Goal: Task Accomplishment & Management: Manage account settings

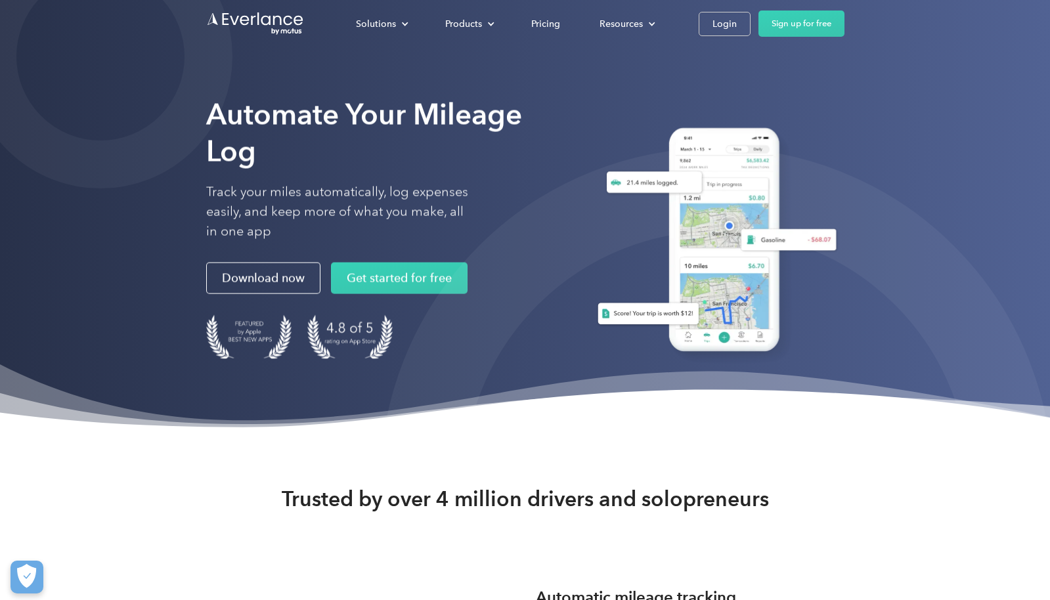
click at [692, 22] on div "Solutions For companies Easy vehicle reimbursements For self-employed Maximize …" at bounding box center [590, 24] width 508 height 26
click at [706, 24] on link "Login" at bounding box center [725, 24] width 52 height 24
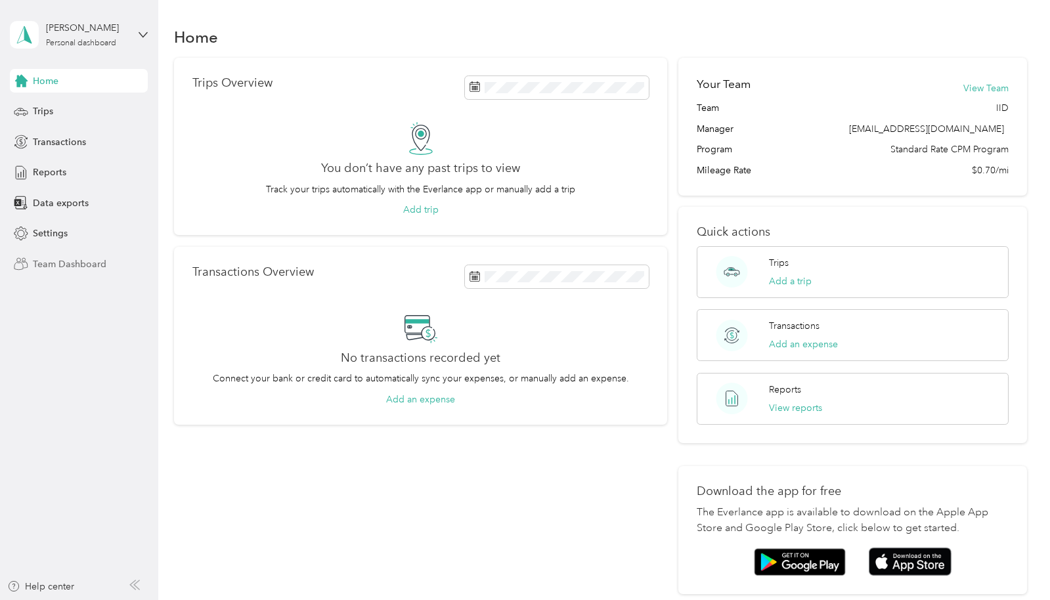
click at [72, 265] on span "Team Dashboard" at bounding box center [70, 265] width 74 height 14
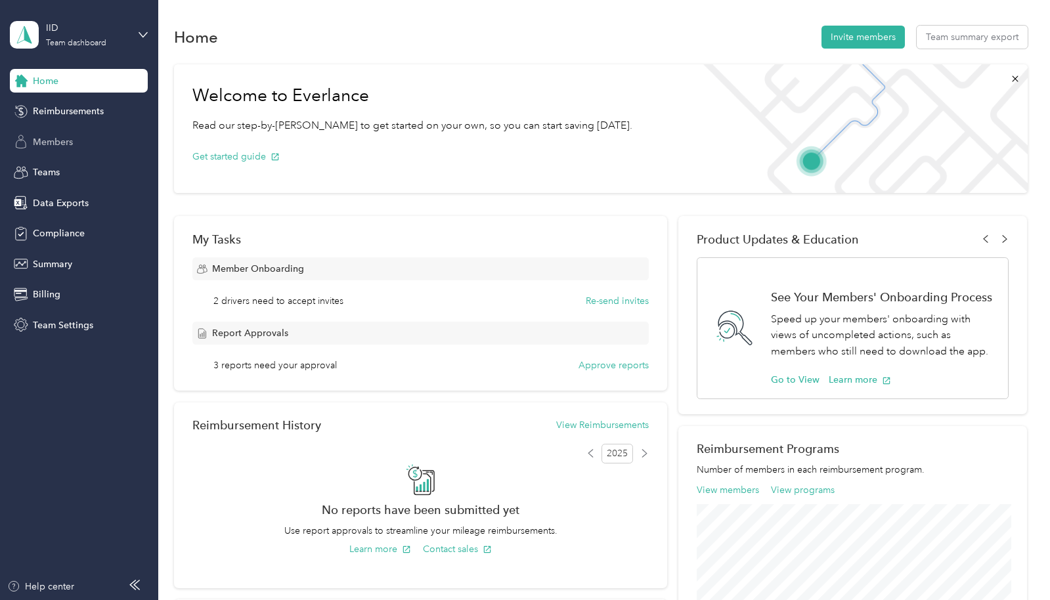
click at [76, 143] on div "Members" at bounding box center [79, 142] width 138 height 24
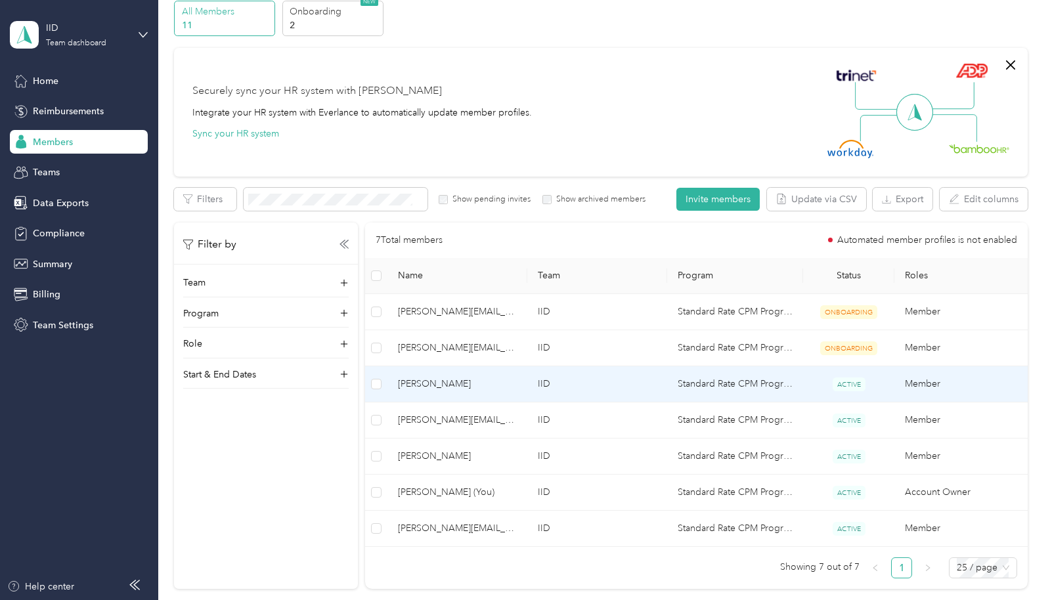
scroll to position [64, 0]
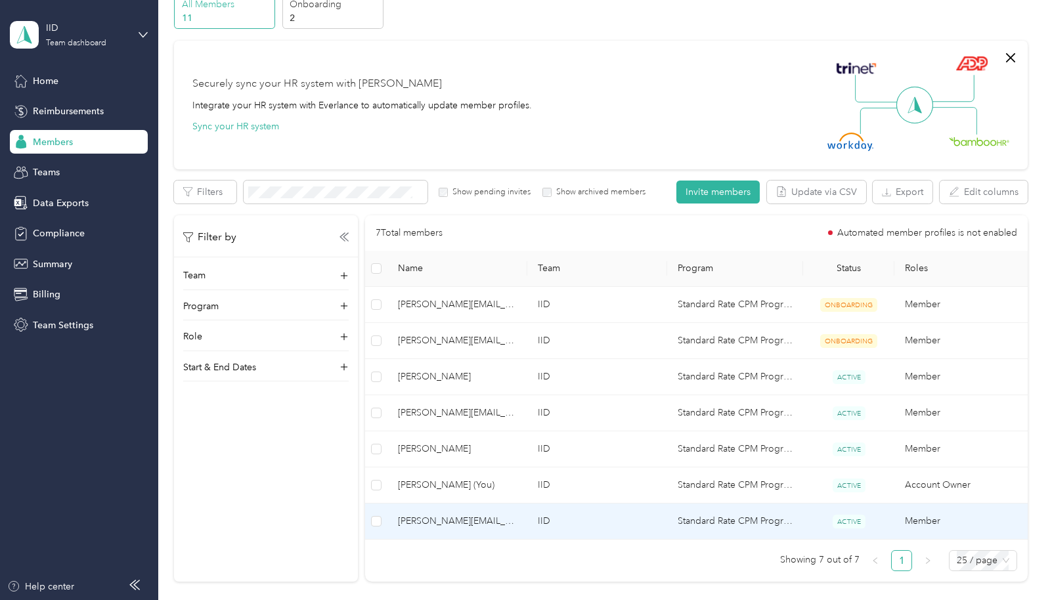
click at [616, 524] on td "IID" at bounding box center [598, 522] width 140 height 36
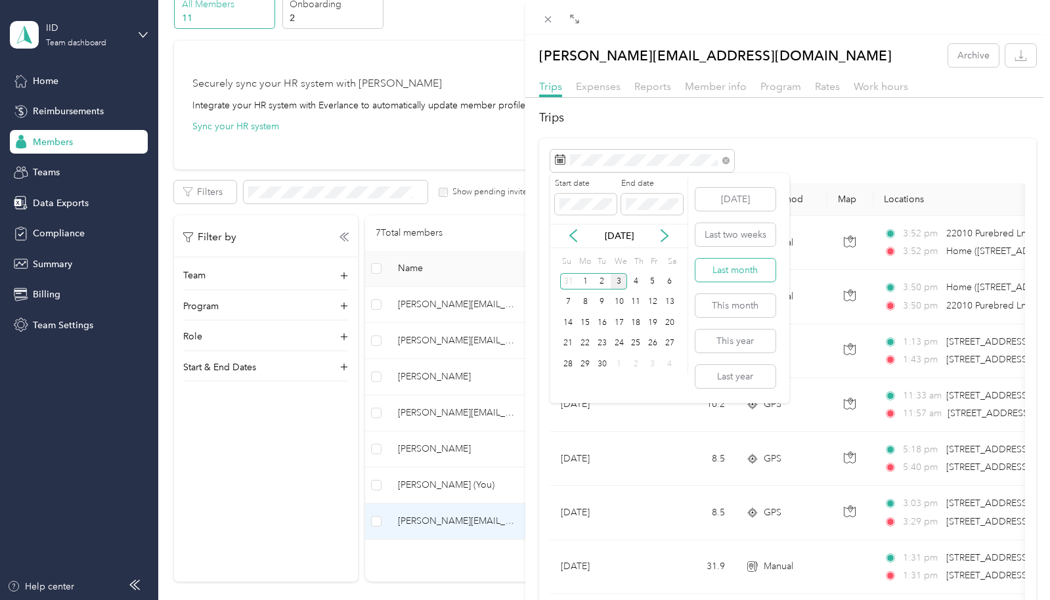
click at [736, 270] on button "Last month" at bounding box center [736, 270] width 80 height 23
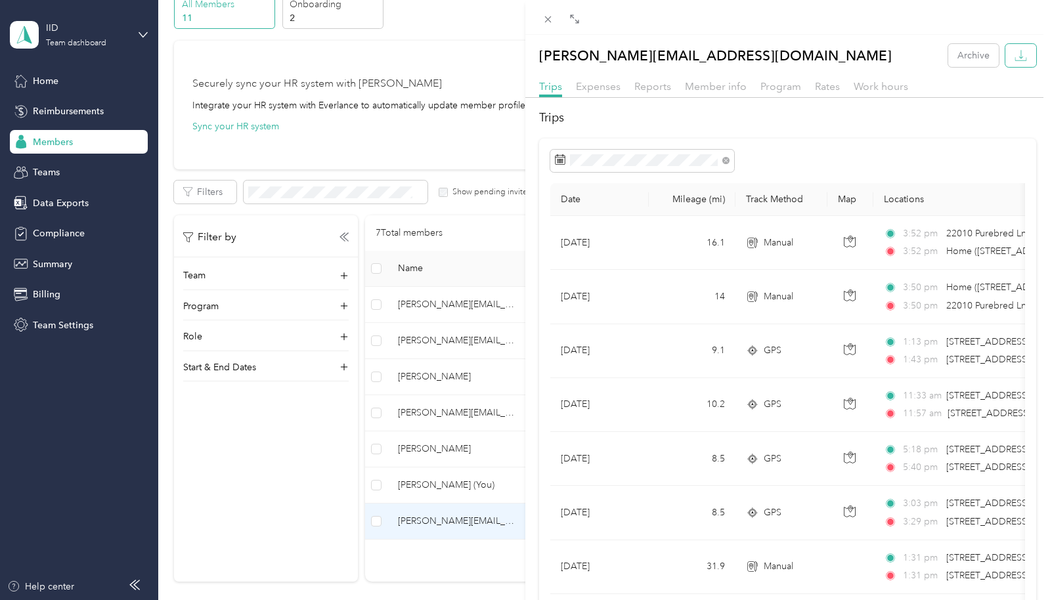
click at [1020, 58] on icon "button" at bounding box center [1021, 55] width 12 height 12
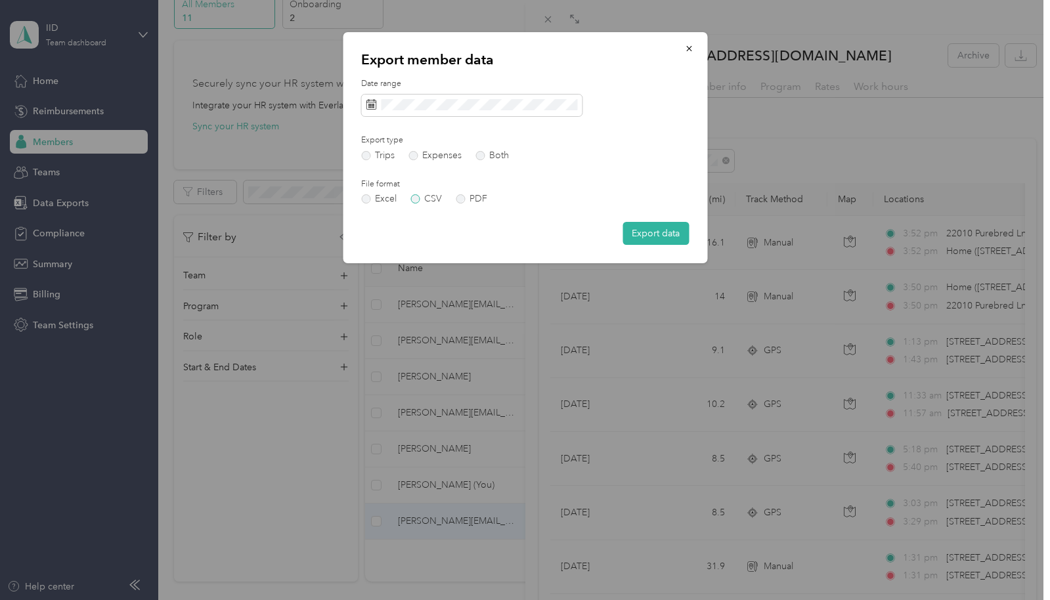
click at [413, 200] on label "CSV" at bounding box center [427, 198] width 32 height 9
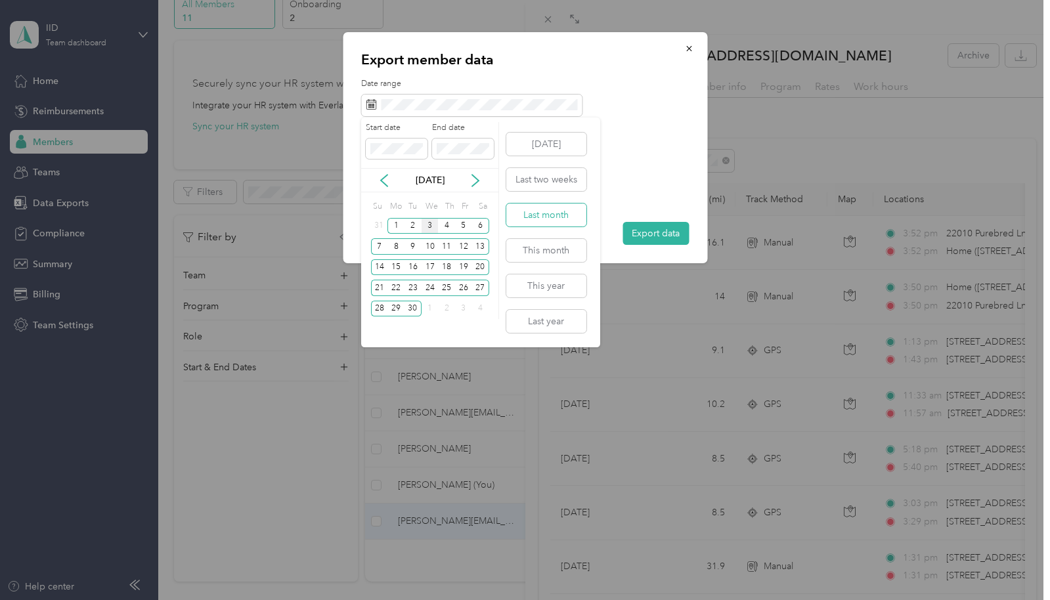
click at [550, 210] on button "Last month" at bounding box center [547, 215] width 80 height 23
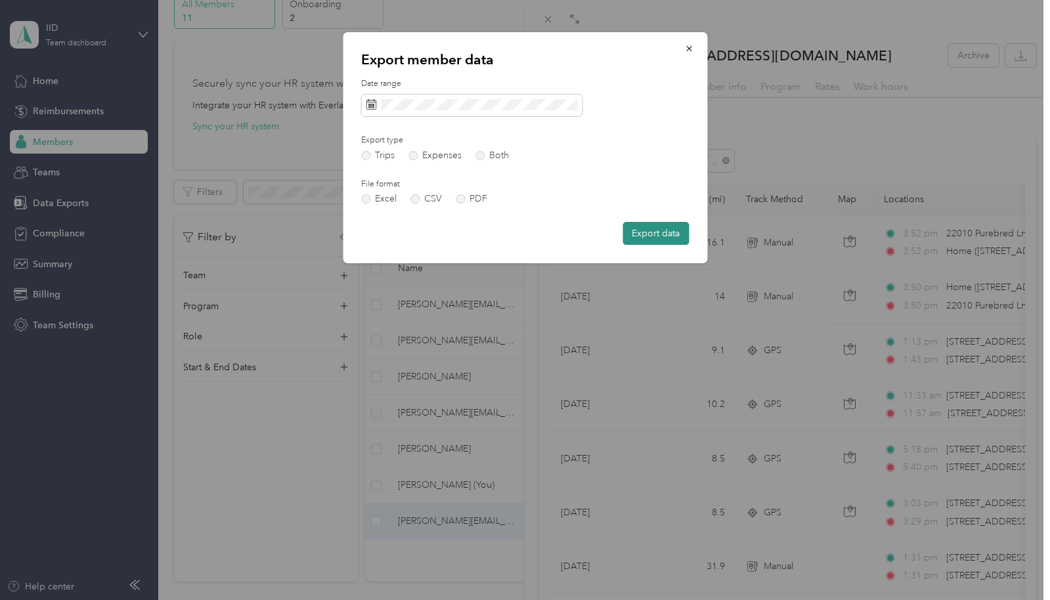
click at [652, 230] on button "Export data" at bounding box center [656, 233] width 66 height 23
